Goal: Task Accomplishment & Management: Manage account settings

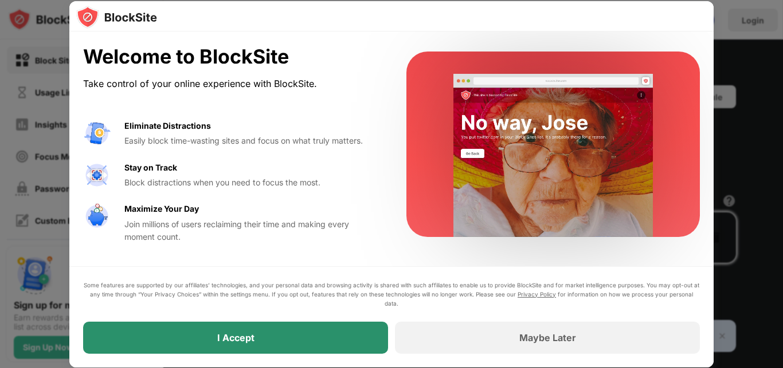
drag, startPoint x: 241, startPoint y: 345, endPoint x: 246, endPoint y: 340, distance: 7.3
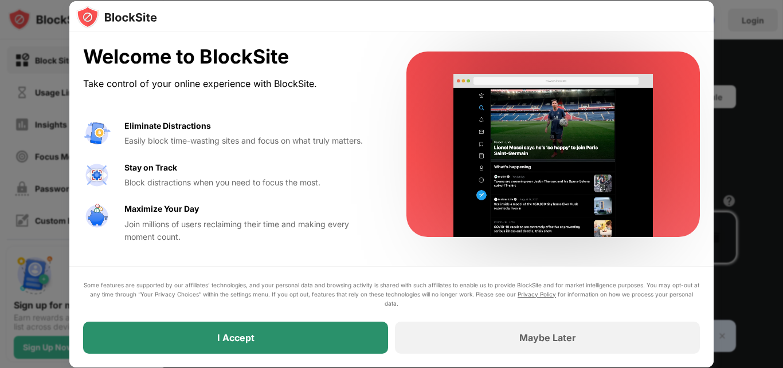
click at [246, 340] on div "I Accept" at bounding box center [235, 338] width 305 height 32
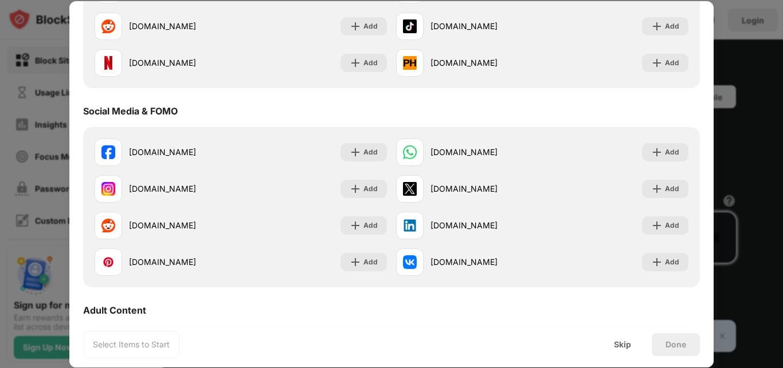
scroll to position [206, 0]
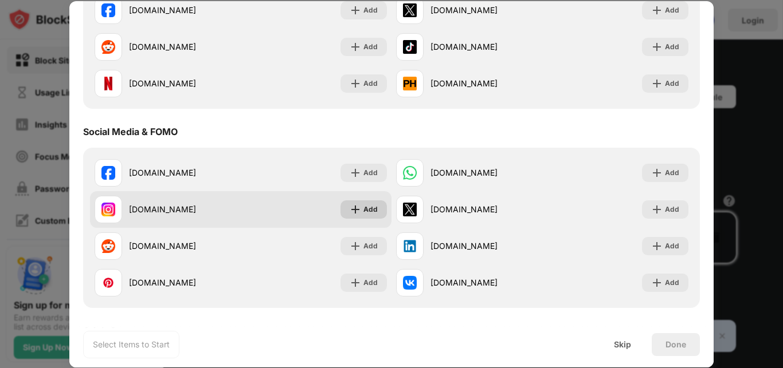
click at [354, 211] on img at bounding box center [354, 209] width 11 height 11
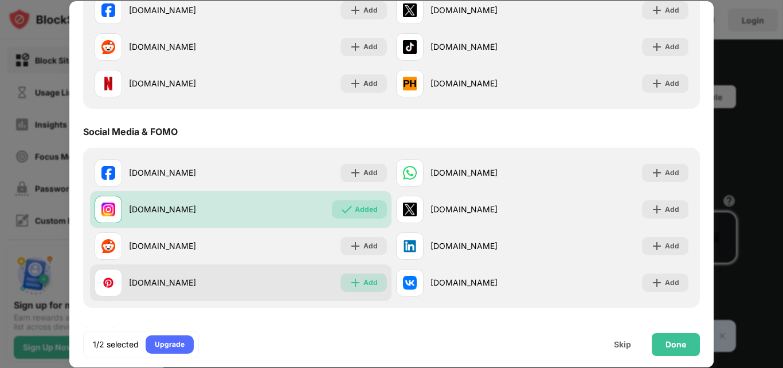
click at [363, 282] on div "Add" at bounding box center [370, 282] width 14 height 11
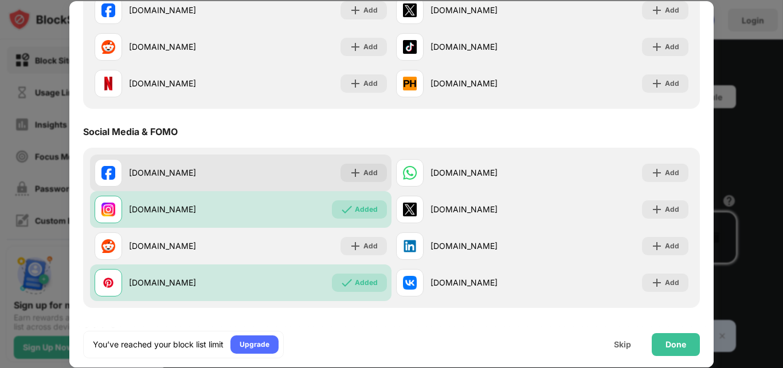
click at [363, 249] on div "Add" at bounding box center [370, 246] width 14 height 11
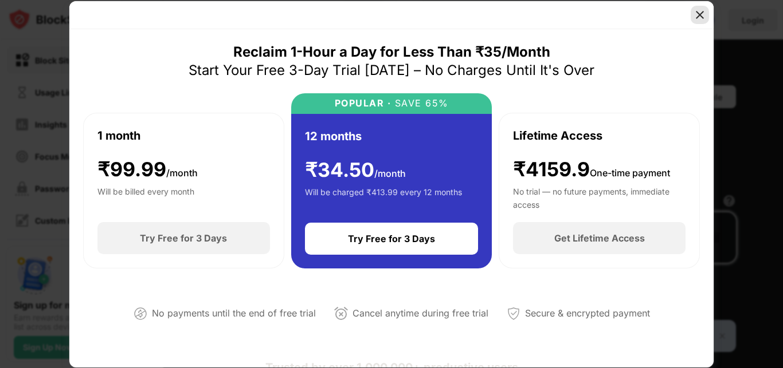
click at [704, 19] on img at bounding box center [699, 14] width 11 height 11
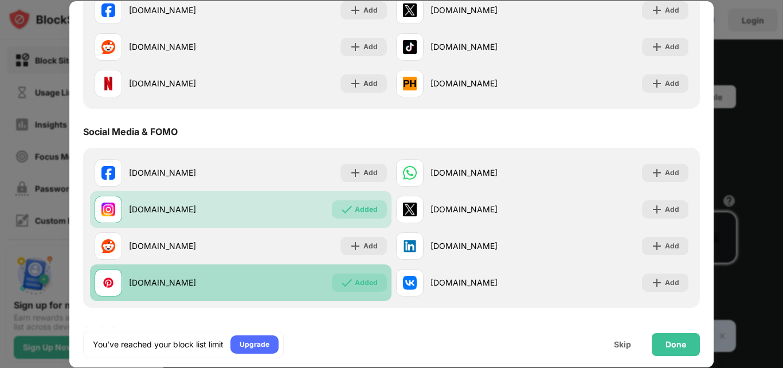
click at [349, 280] on div "Added" at bounding box center [359, 283] width 55 height 18
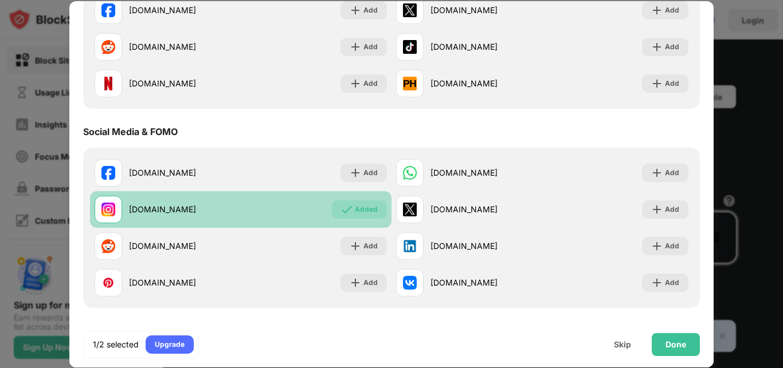
click at [361, 205] on div "Added" at bounding box center [366, 209] width 23 height 11
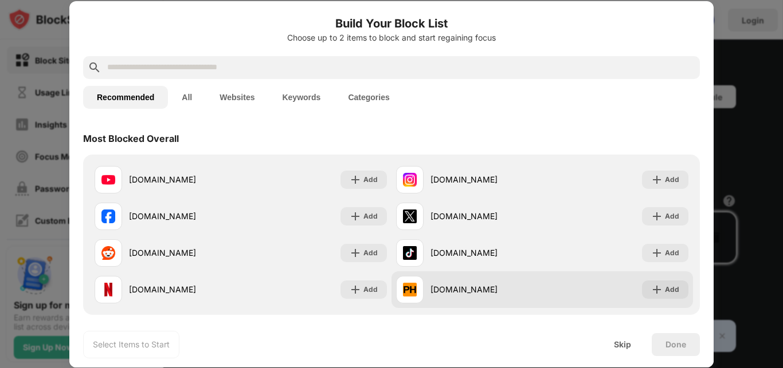
click at [439, 292] on div "[DOMAIN_NAME]" at bounding box center [486, 290] width 112 height 12
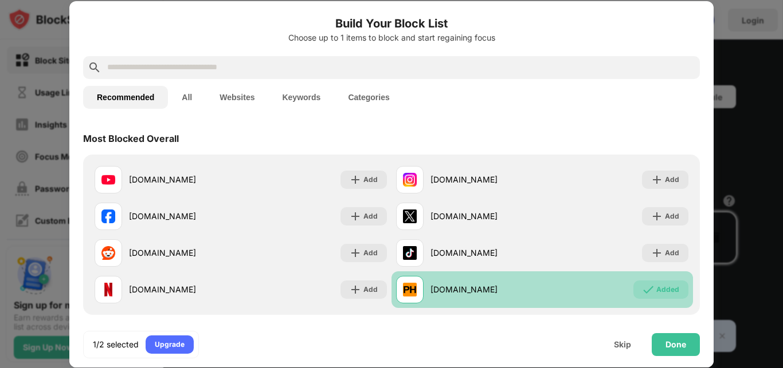
click at [439, 292] on div "[DOMAIN_NAME]" at bounding box center [486, 290] width 112 height 12
